Goal: Transaction & Acquisition: Obtain resource

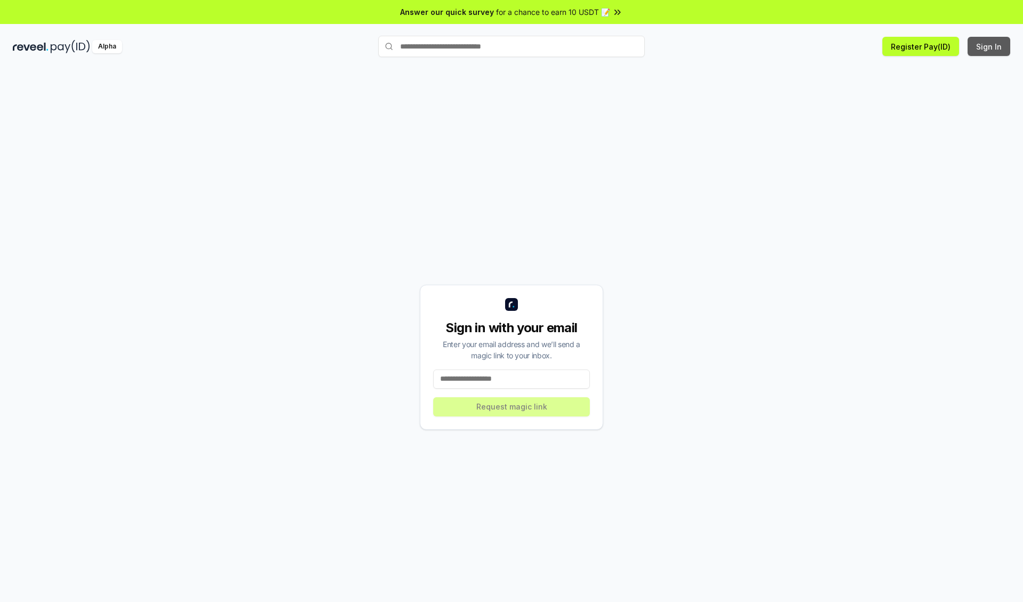
click at [990, 46] on button "Sign In" at bounding box center [989, 46] width 43 height 19
type input "**********"
click at [512, 406] on button "Request magic link" at bounding box center [511, 406] width 157 height 19
